Goal: Transaction & Acquisition: Purchase product/service

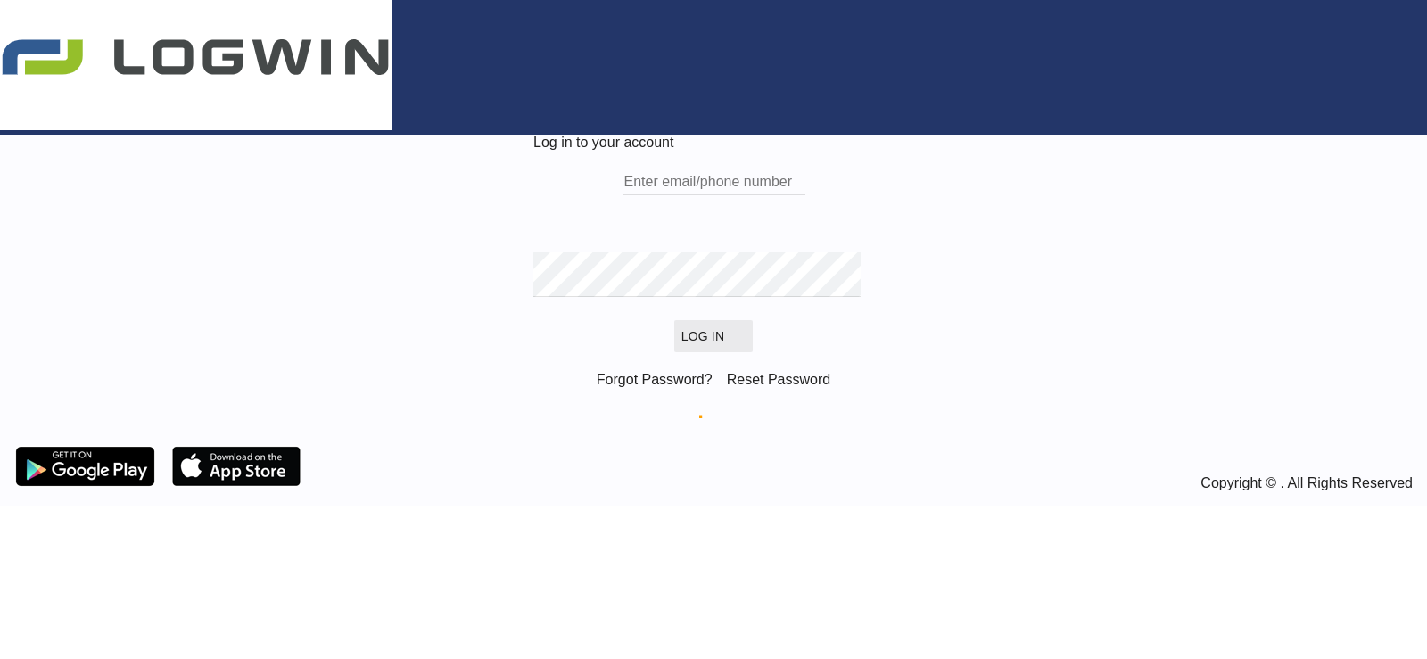
type input "[PERSON_NAME][EMAIL_ADDRESS][PERSON_NAME][DOMAIN_NAME]"
click at [696, 352] on button "Log In" at bounding box center [713, 336] width 79 height 32
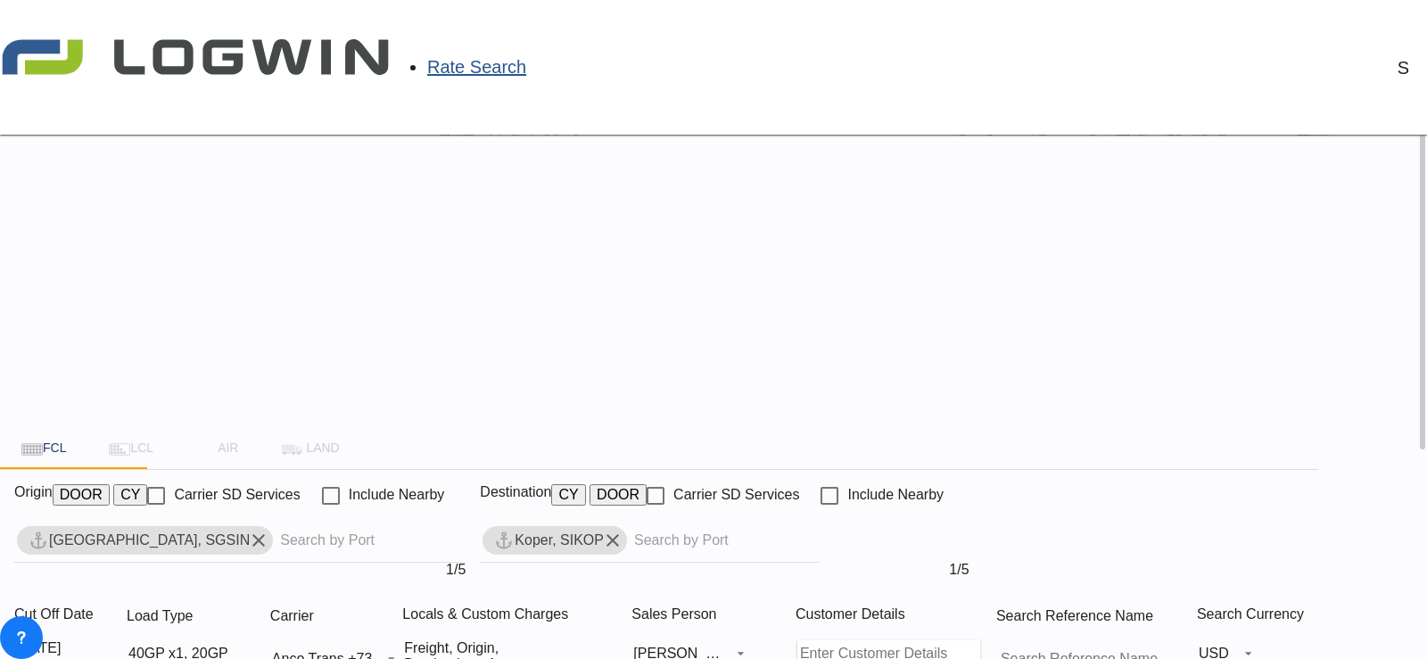
click at [624, 530] on md-icon "Remove" at bounding box center [612, 540] width 21 height 21
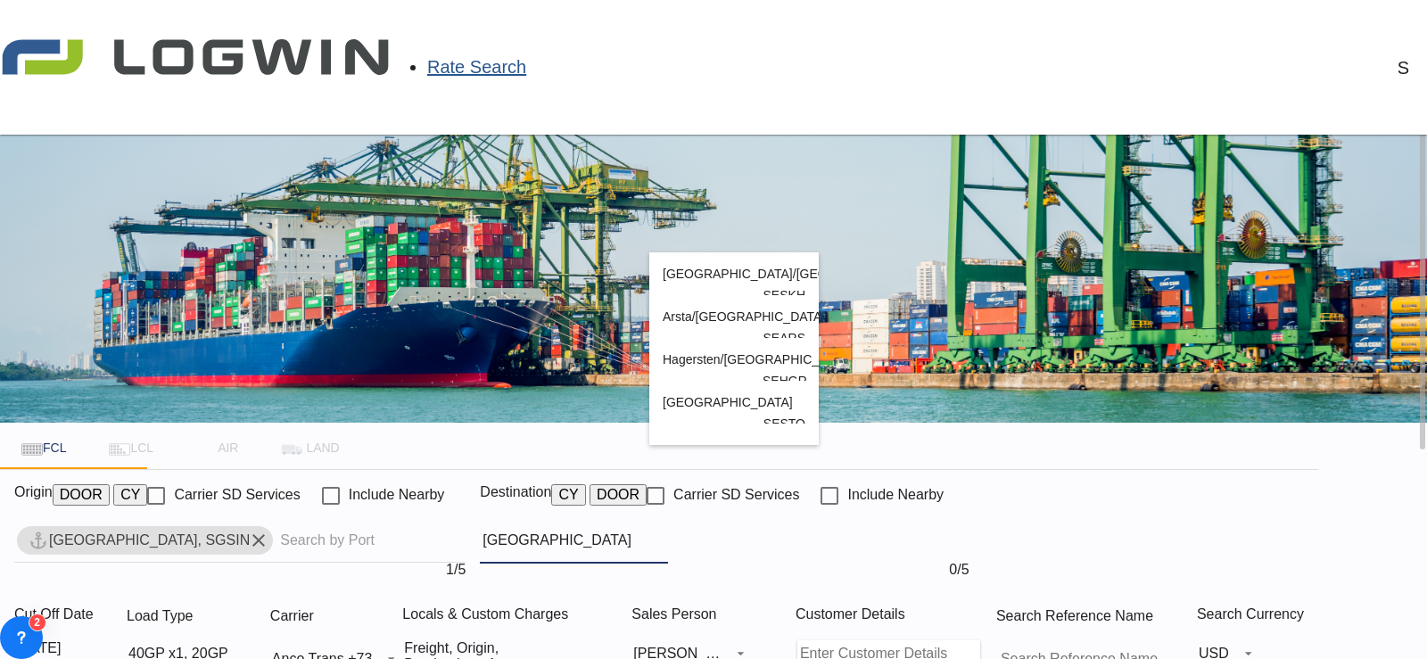
type input "[GEOGRAPHIC_DATA]"
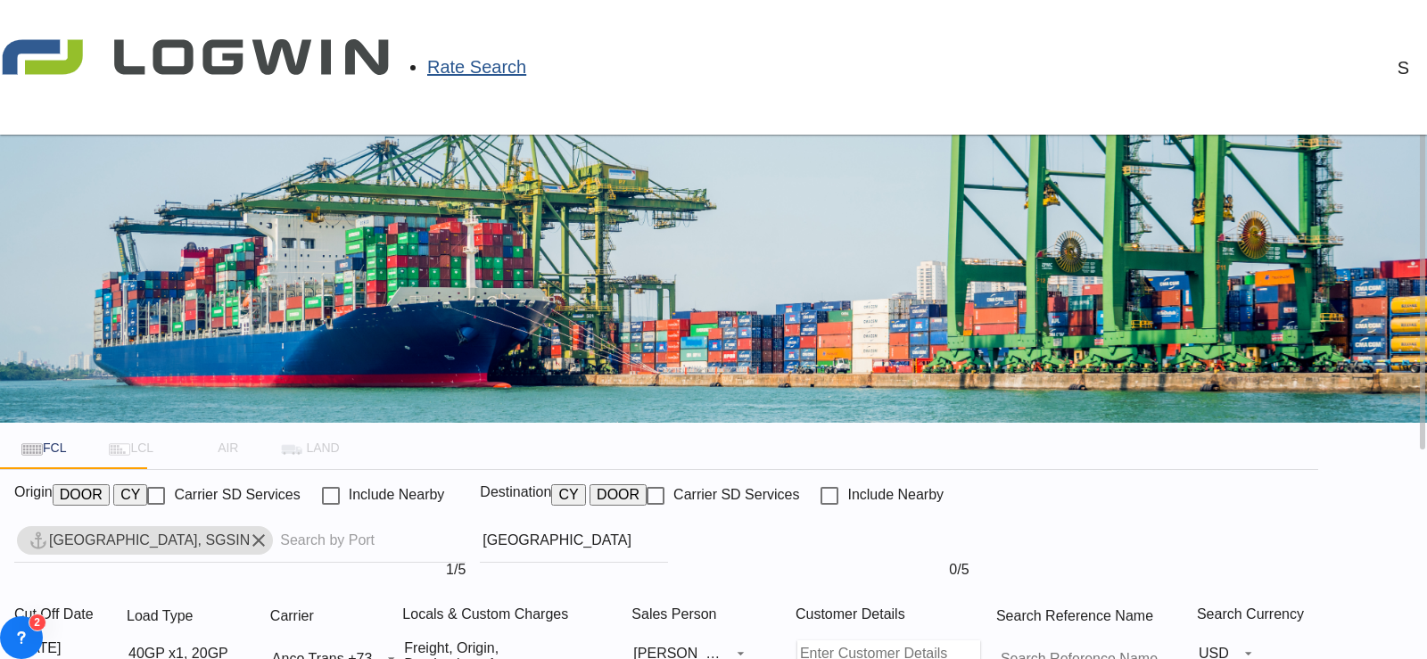
click at [282, 526] on input "Chips input." at bounding box center [369, 540] width 178 height 29
click at [248, 530] on md-icon "Remove" at bounding box center [258, 540] width 21 height 21
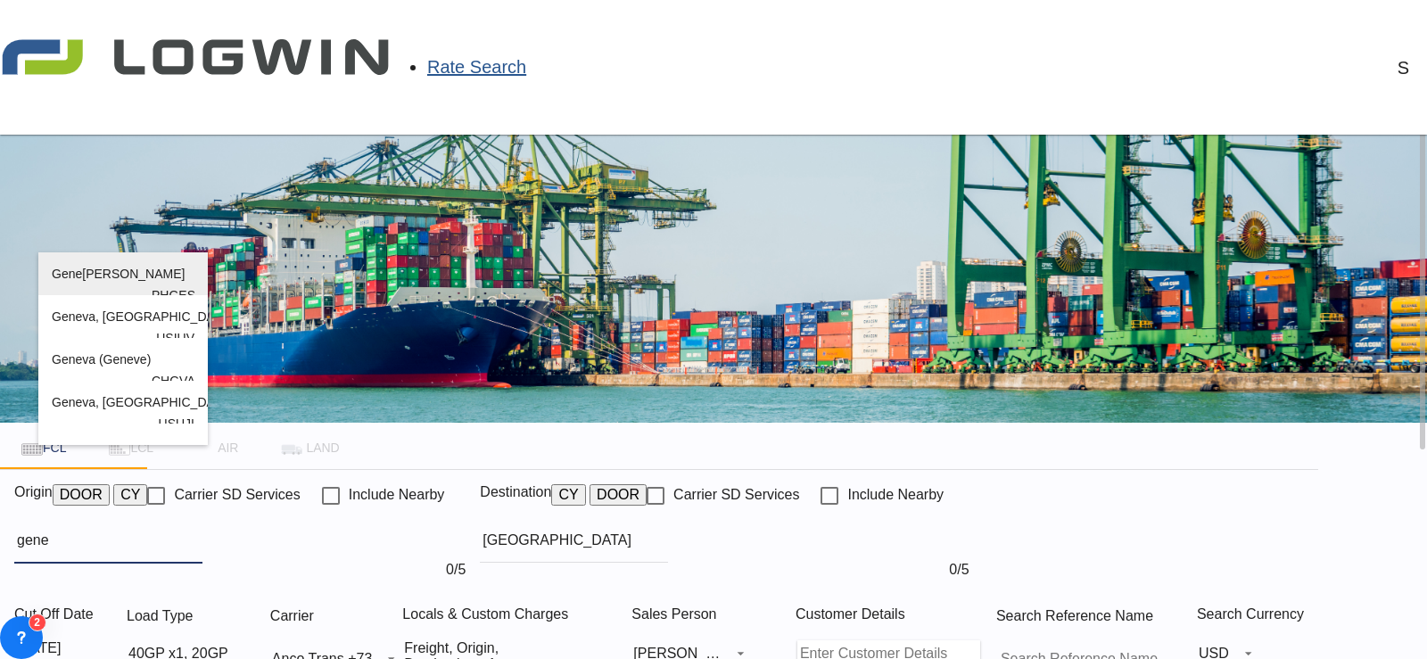
type input "gene"
click at [87, 273] on div "Gene ral [PERSON_NAME] [GEOGRAPHIC_DATA] PHGES" at bounding box center [123, 295] width 143 height 86
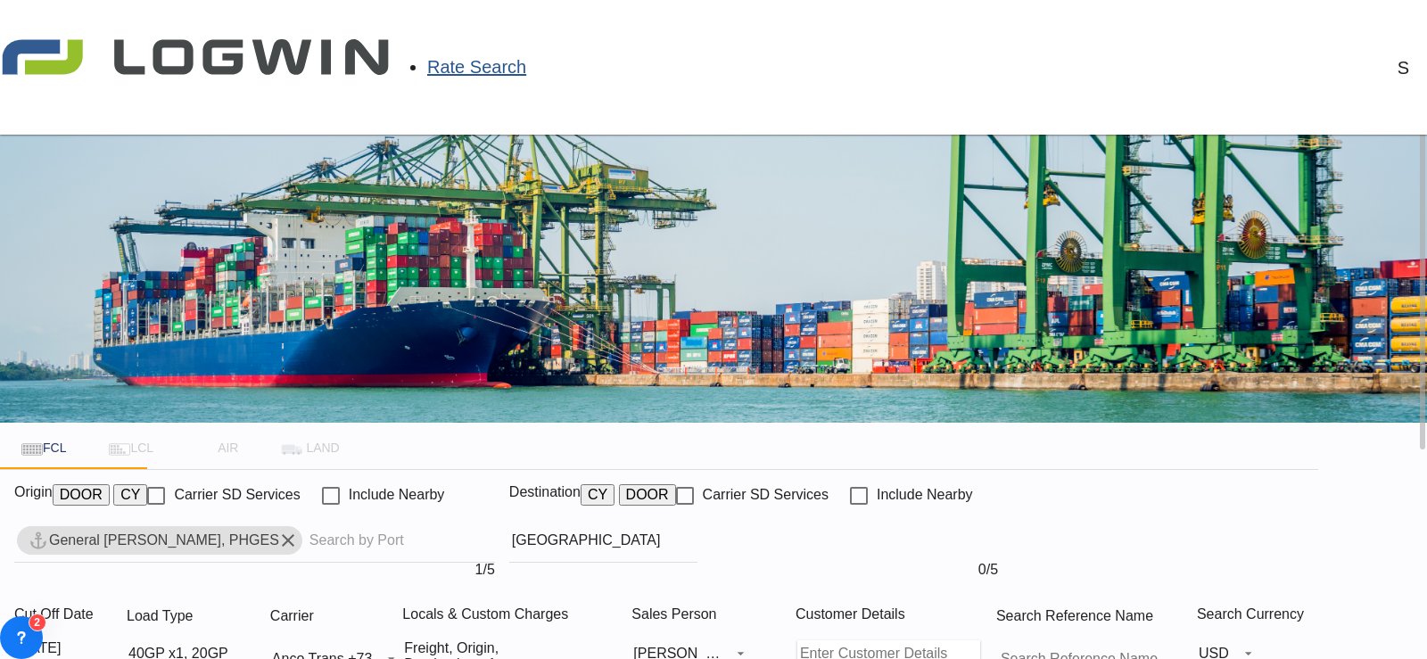
click at [789, 465] on body "Rate Search Rate Search Help Resources Product Release S My Profile Logout FCL …" at bounding box center [713, 329] width 1427 height 659
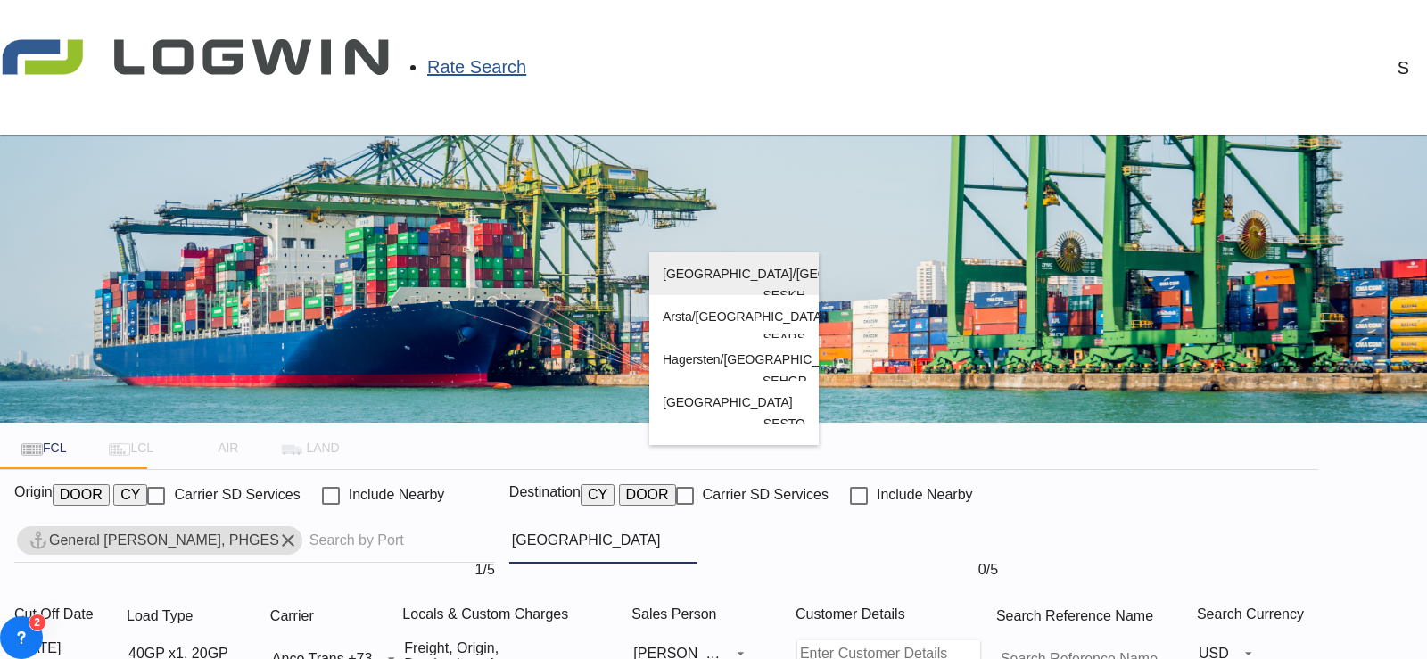
click at [733, 269] on div "[GEOGRAPHIC_DATA]/ [GEOGRAPHIC_DATA] [GEOGRAPHIC_DATA] SESKH" at bounding box center [734, 295] width 143 height 86
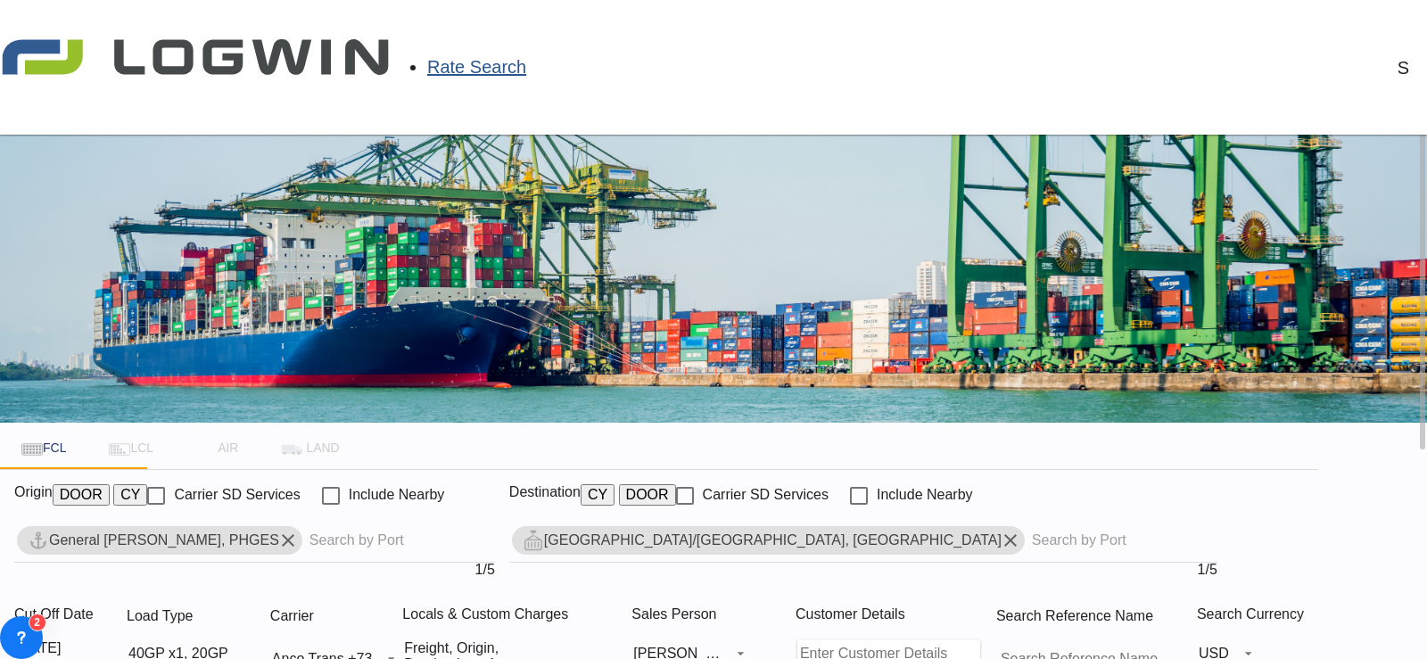
scroll to position [268, 0]
type input "PHGES to SESKH / [DATE]"
